Goal: Transaction & Acquisition: Purchase product/service

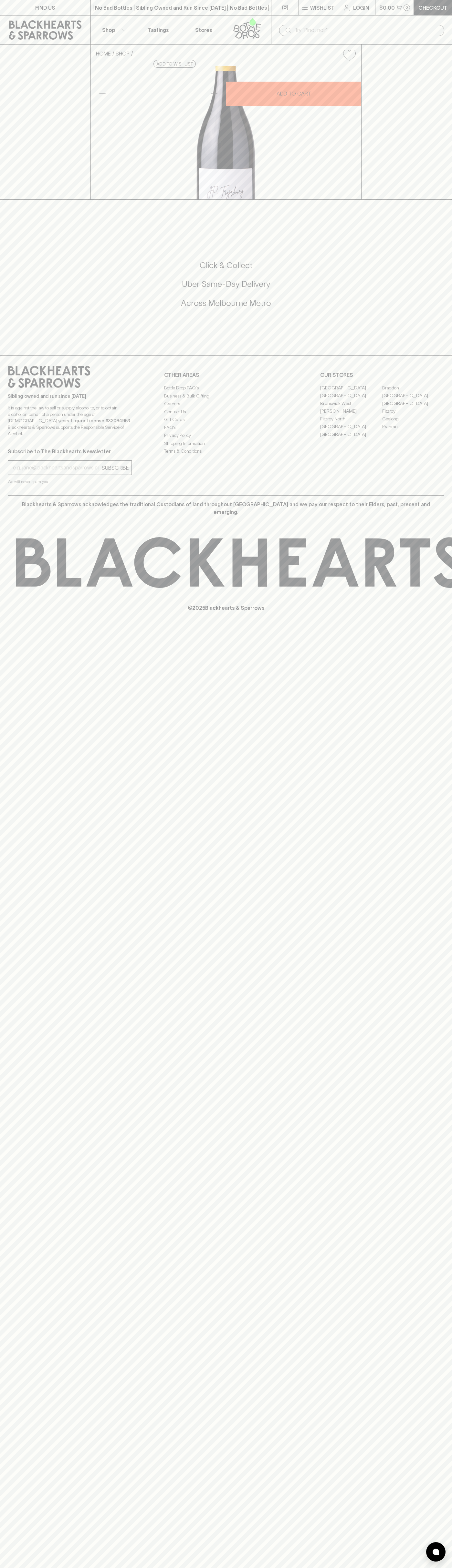
click at [320, 19] on div "​" at bounding box center [361, 30] width 181 height 29
click at [429, 1283] on div "FIND US | No Bad Bottles | Sibling Owned and Run Since [DATE] | No Bad Bottles …" at bounding box center [226, 784] width 452 height 1568
click at [337, 1567] on html "FIND US | No Bad Bottles | Sibling Owned and Run Since 2006 | No Bad Bottles | …" at bounding box center [226, 784] width 452 height 1568
click at [23, 200] on div "HOME SHOP Jean Paul Trijsburg Malbec 2021 $30.00 Add to wishlist 10% discount w…" at bounding box center [226, 122] width 452 height 155
